Goal: Task Accomplishment & Management: Manage account settings

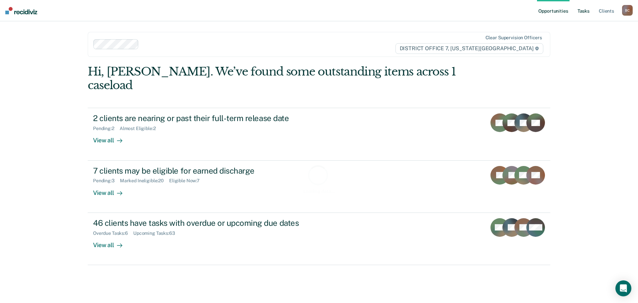
click at [582, 13] on link "Tasks" at bounding box center [583, 10] width 15 height 21
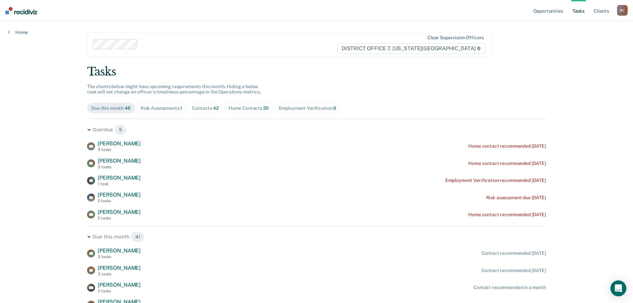
click at [158, 106] on div "Risk Assessments 1" at bounding box center [162, 108] width 42 height 6
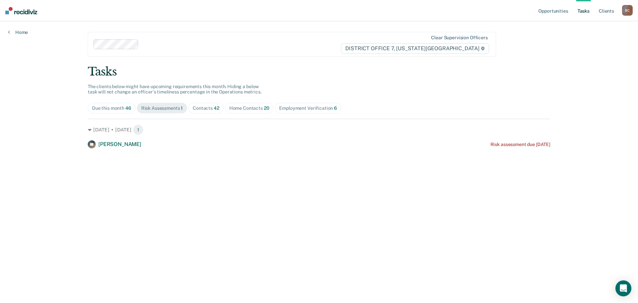
click at [209, 107] on div "Contacts 42" at bounding box center [206, 108] width 27 height 6
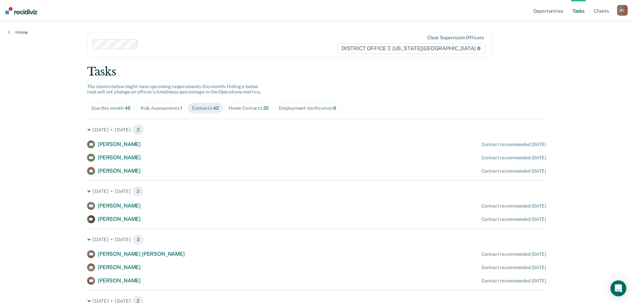
click at [247, 103] on span "Home Contacts 20" at bounding box center [248, 108] width 49 height 11
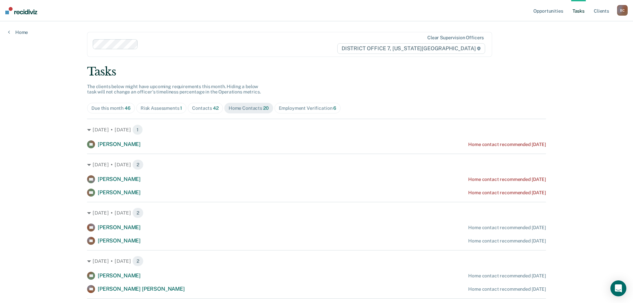
click at [319, 108] on div "Employment Verification 6" at bounding box center [308, 108] width 58 height 6
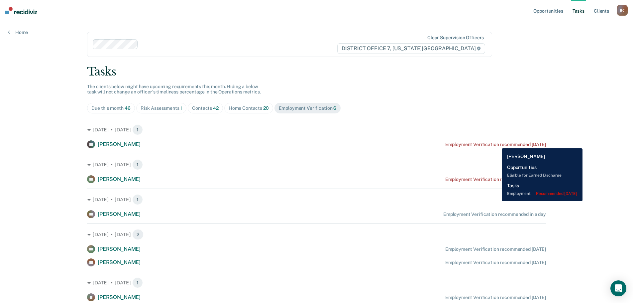
click at [497, 143] on div "Employment Verification recommended [DATE]" at bounding box center [495, 145] width 101 height 6
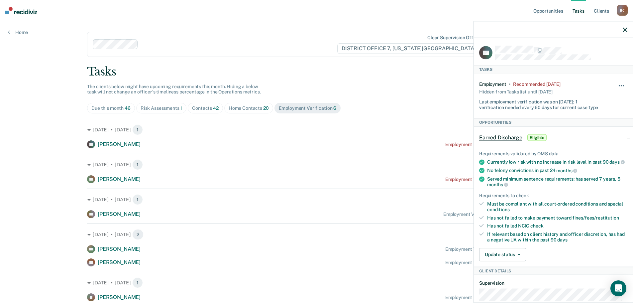
click at [620, 85] on button "button" at bounding box center [621, 89] width 11 height 11
click at [600, 114] on button "7 days" at bounding box center [604, 117] width 48 height 11
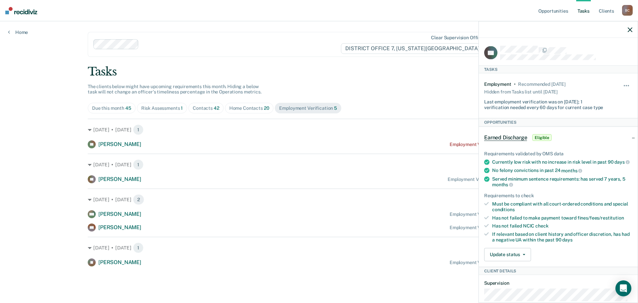
click at [416, 89] on div "Tasks The clients below might have upcoming requirements this month. Hiding a b…" at bounding box center [319, 165] width 463 height 201
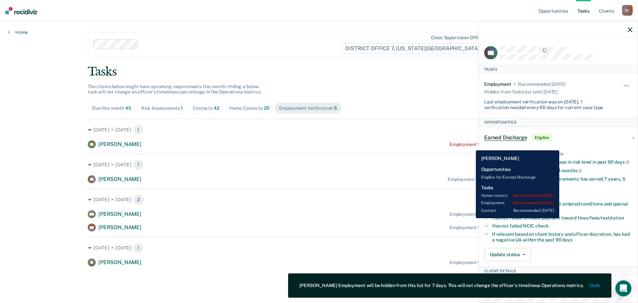
click at [471, 145] on div "Employment Verification recommended [DATE]" at bounding box center [500, 145] width 101 height 6
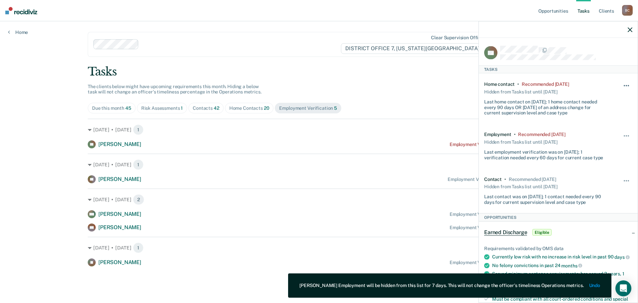
click at [621, 84] on button "button" at bounding box center [626, 89] width 11 height 11
click at [592, 114] on button "7 days" at bounding box center [609, 117] width 48 height 11
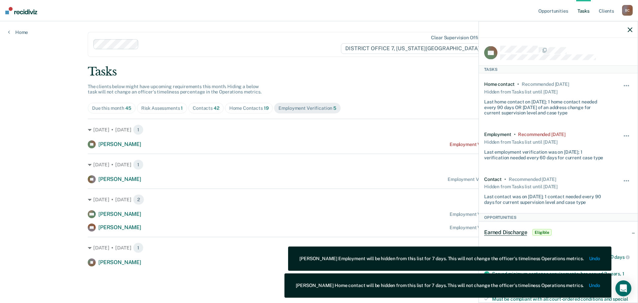
click at [393, 86] on div "Tasks The clients below might have upcoming requirements this month. Hiding a b…" at bounding box center [319, 165] width 463 height 201
click at [166, 105] on div "Risk Assessments 1" at bounding box center [162, 108] width 42 height 6
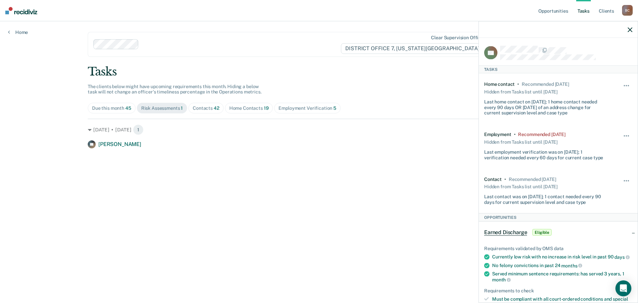
click at [385, 82] on div "Tasks The clients below might have upcoming requirements this month. Hiding a b…" at bounding box center [319, 106] width 463 height 83
click at [208, 109] on div "Contacts 42" at bounding box center [206, 108] width 27 height 6
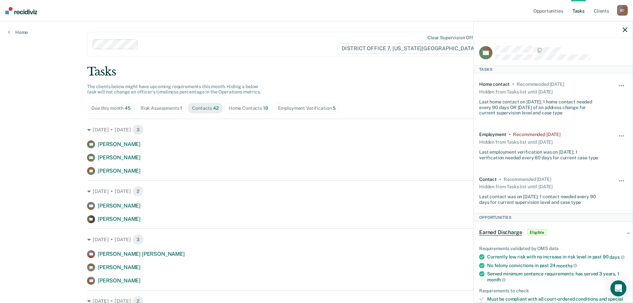
click at [628, 32] on div at bounding box center [553, 29] width 159 height 17
click at [626, 31] on icon "button" at bounding box center [625, 29] width 5 height 5
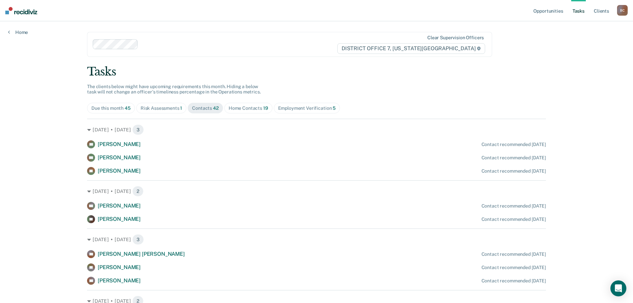
click at [167, 111] on div "Risk Assessments 1" at bounding box center [162, 108] width 42 height 6
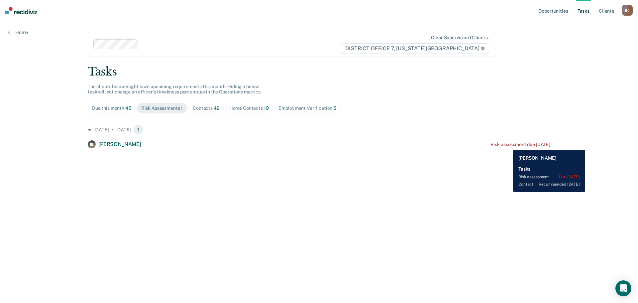
click at [508, 145] on div "Risk assessment due [DATE]" at bounding box center [521, 145] width 60 height 6
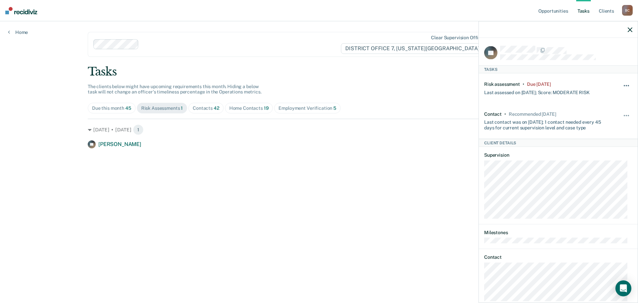
click at [625, 84] on button "button" at bounding box center [626, 89] width 11 height 11
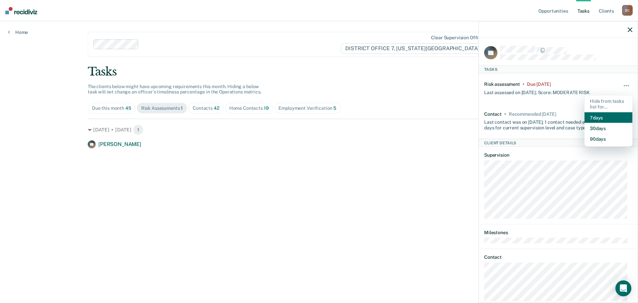
click at [595, 116] on button "7 days" at bounding box center [609, 117] width 48 height 11
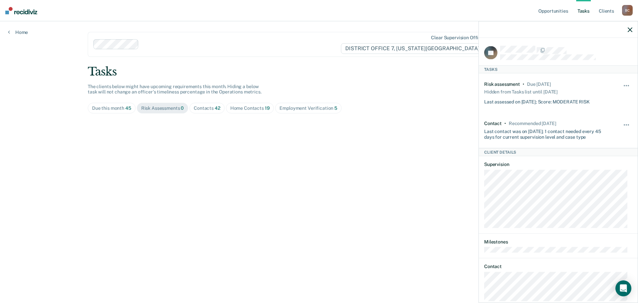
click at [203, 106] on div "Contacts 42" at bounding box center [207, 108] width 27 height 6
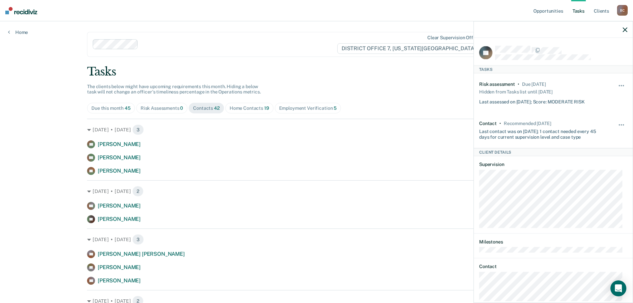
click at [625, 27] on button "button" at bounding box center [625, 30] width 5 height 6
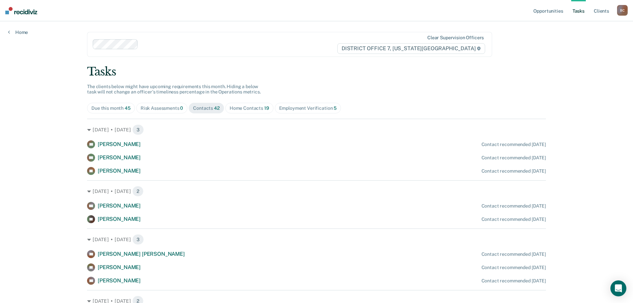
click at [239, 104] on span "Home Contacts 19" at bounding box center [249, 108] width 48 height 11
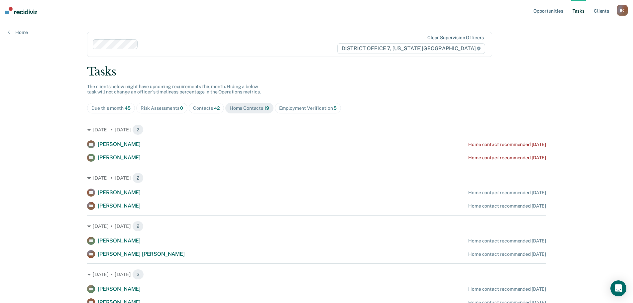
click at [116, 109] on div "Due this month 45" at bounding box center [110, 108] width 39 height 6
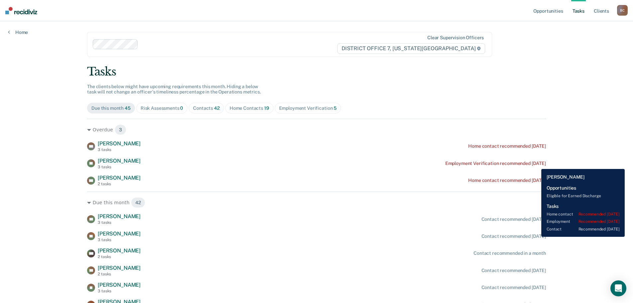
click at [536, 164] on div "Employment Verification recommended [DATE]" at bounding box center [495, 164] width 101 height 6
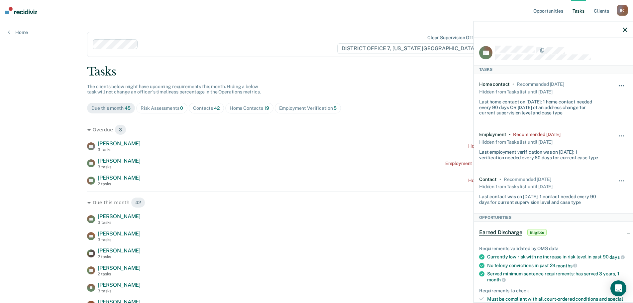
click at [618, 86] on button "button" at bounding box center [621, 89] width 11 height 11
click at [619, 135] on span "button" at bounding box center [619, 135] width 1 height 1
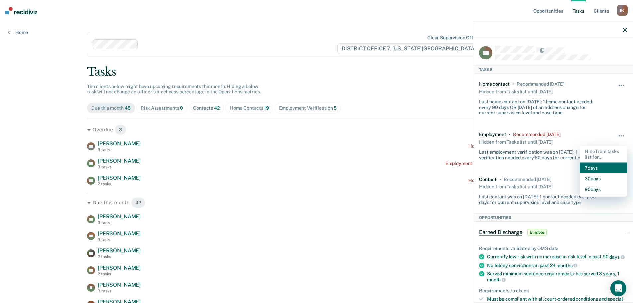
click at [592, 163] on button "7 days" at bounding box center [604, 167] width 48 height 11
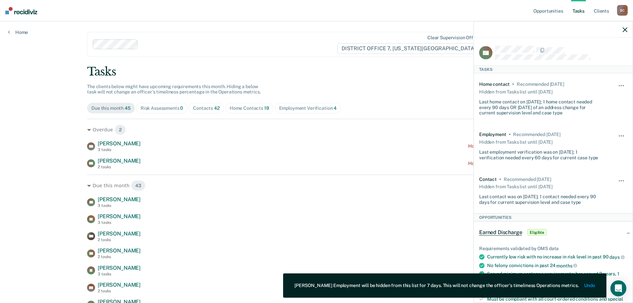
click at [624, 31] on icon "button" at bounding box center [625, 29] width 5 height 5
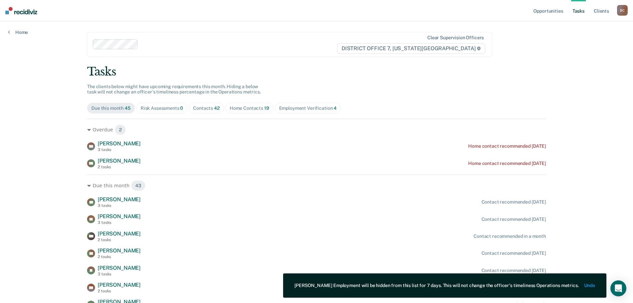
click at [167, 106] on div "Risk Assessments 0" at bounding box center [162, 108] width 43 height 6
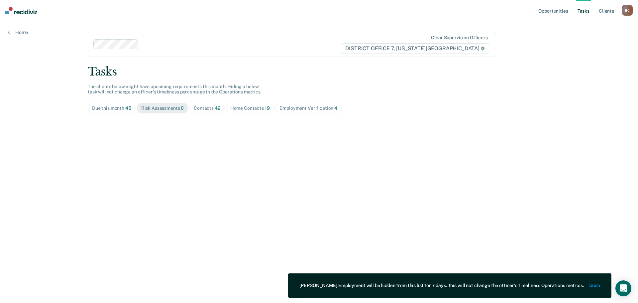
click at [208, 106] on div "Contacts 42" at bounding box center [207, 108] width 27 height 6
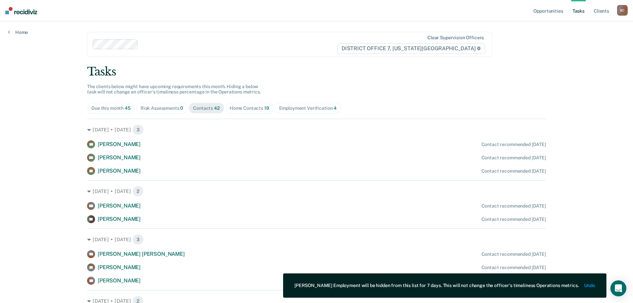
click at [237, 107] on div "Home Contacts 19" at bounding box center [250, 108] width 40 height 6
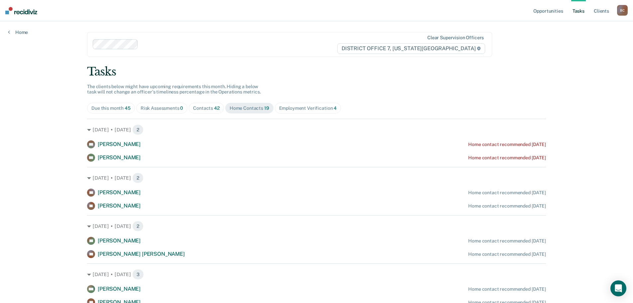
click at [290, 107] on div "Employment Verification 4" at bounding box center [308, 108] width 58 height 6
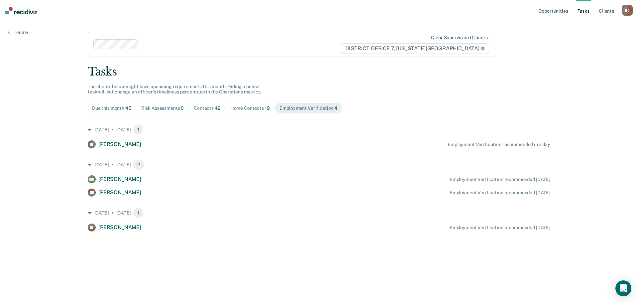
click at [175, 106] on div "Risk Assessments 0" at bounding box center [162, 108] width 43 height 6
